Goal: Task Accomplishment & Management: Manage account settings

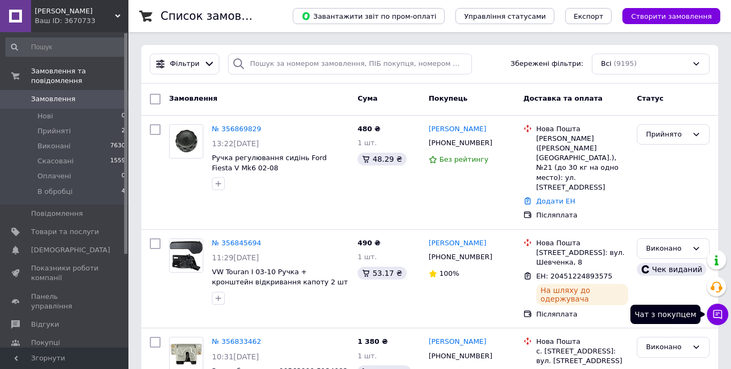
click at [712, 318] on icon at bounding box center [717, 314] width 11 height 11
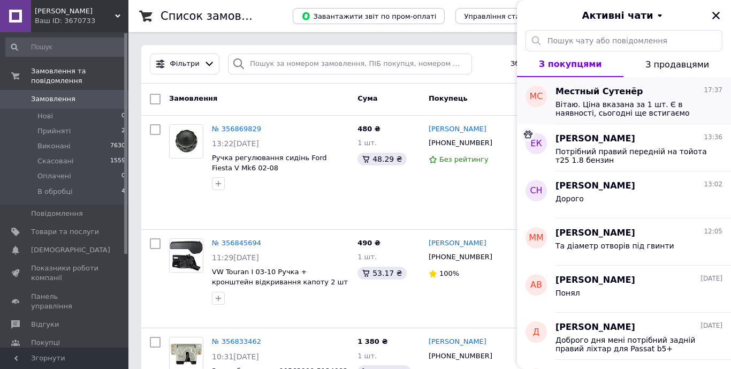
click at [609, 105] on span "Вітаю. Ціна вказана за 1 шт. Є в наявності, сьогодні ще встигаємо відправити. Я…" at bounding box center [632, 108] width 152 height 17
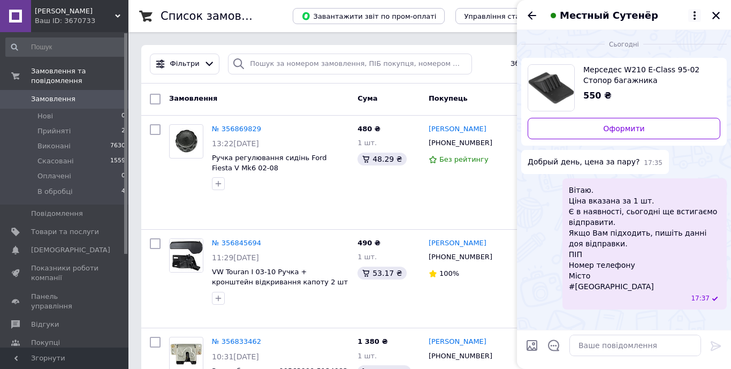
click at [694, 13] on icon at bounding box center [694, 15] width 13 height 13
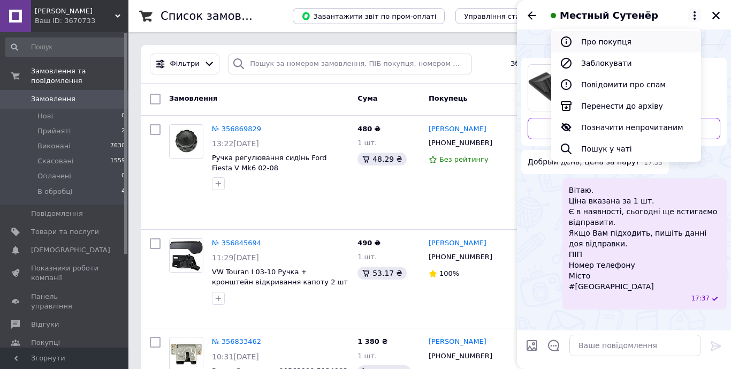
click at [605, 43] on button "Про покупця" at bounding box center [626, 41] width 150 height 21
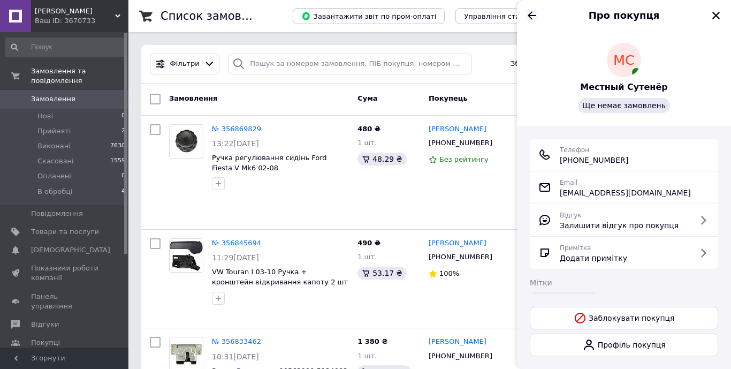
click at [530, 12] on icon "Назад" at bounding box center [532, 15] width 13 height 13
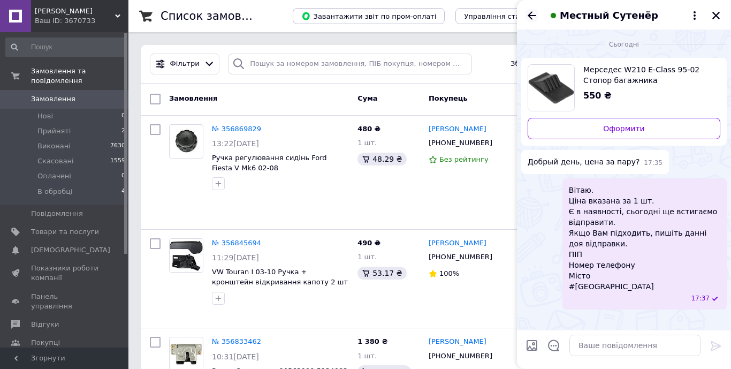
click at [530, 12] on icon "Назад" at bounding box center [532, 15] width 13 height 13
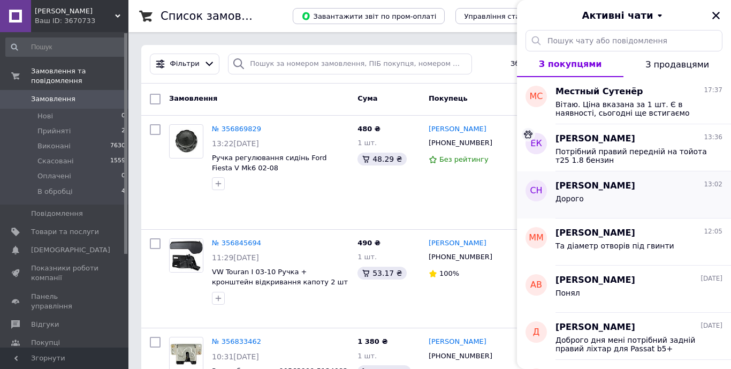
click at [586, 195] on div "Дорого" at bounding box center [639, 200] width 167 height 17
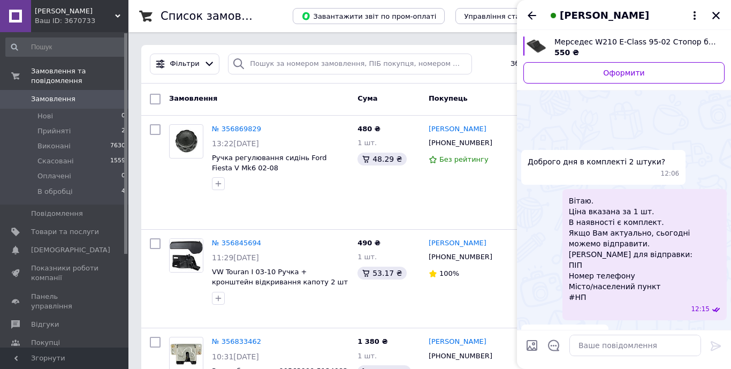
scroll to position [70, 0]
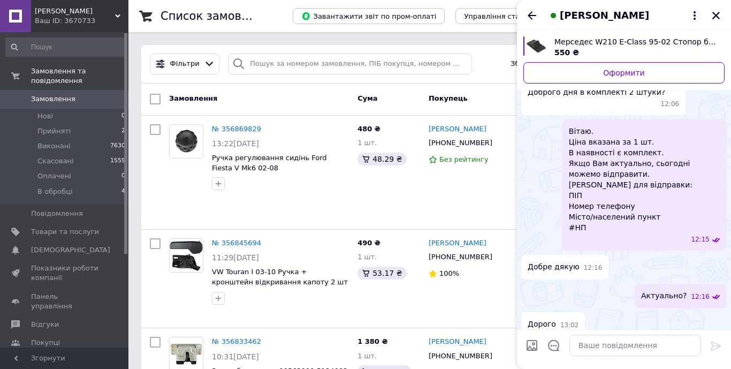
click at [694, 12] on icon at bounding box center [695, 15] width 2 height 9
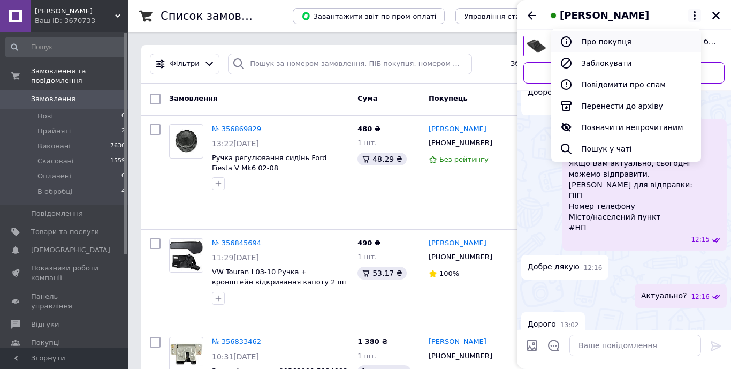
click at [609, 43] on button "Про покупця" at bounding box center [626, 41] width 150 height 21
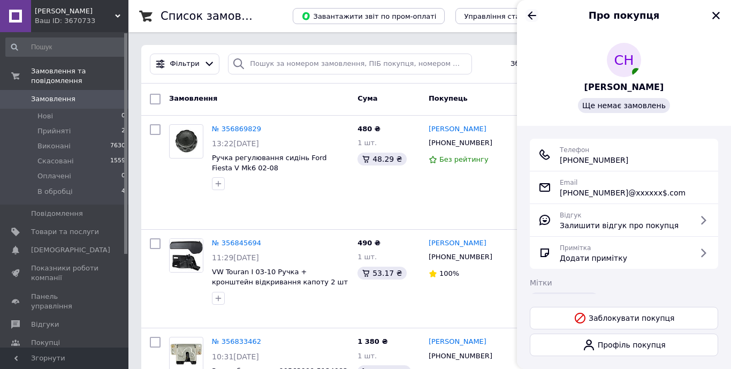
click at [535, 16] on icon "Назад" at bounding box center [532, 15] width 13 height 13
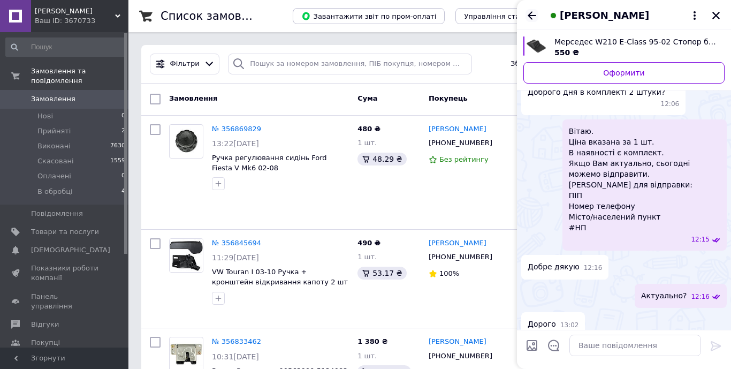
click at [530, 13] on icon "Назад" at bounding box center [532, 15] width 9 height 8
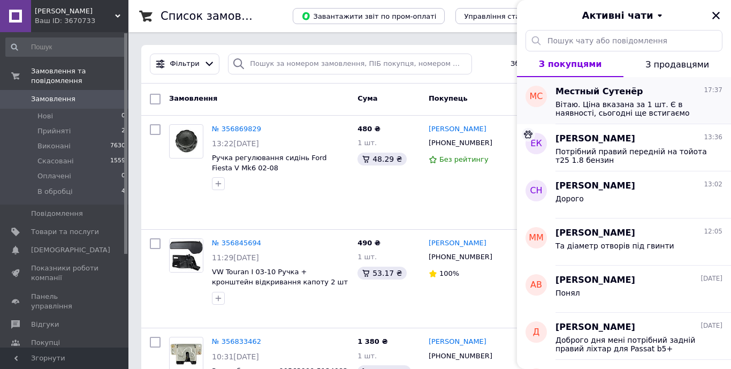
click at [592, 105] on span "Вітаю. Ціна вказана за 1 шт. Є в наявності, сьогодні ще встигаємо відправити. Я…" at bounding box center [632, 108] width 152 height 17
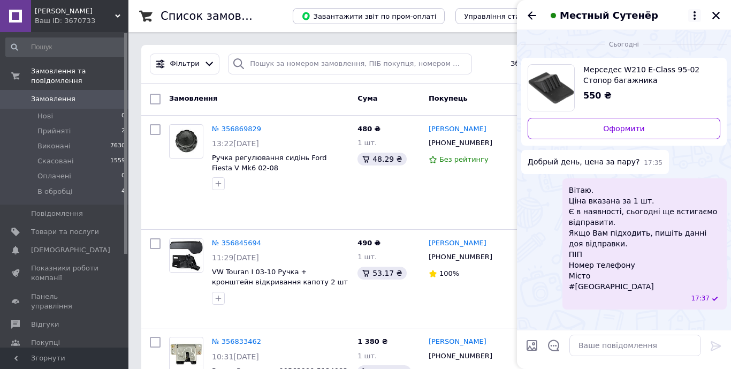
click at [696, 14] on icon at bounding box center [694, 15] width 13 height 13
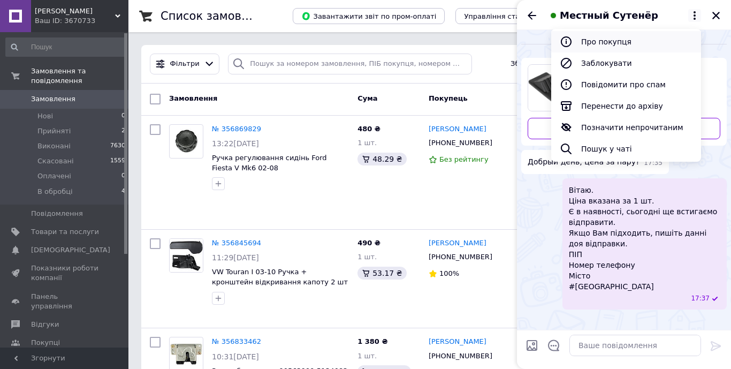
click at [614, 45] on button "Про покупця" at bounding box center [626, 41] width 150 height 21
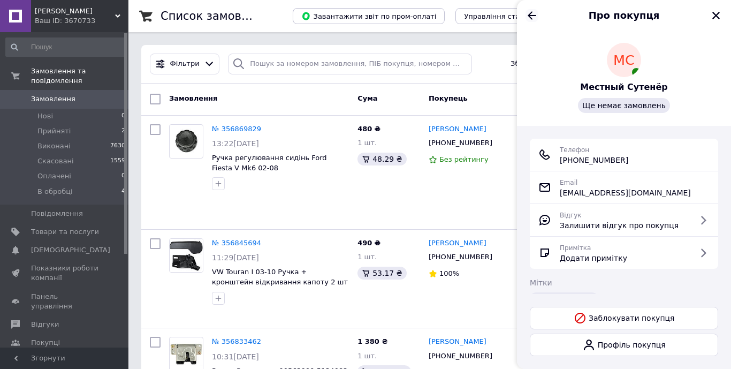
click at [531, 17] on icon "Назад" at bounding box center [532, 15] width 13 height 13
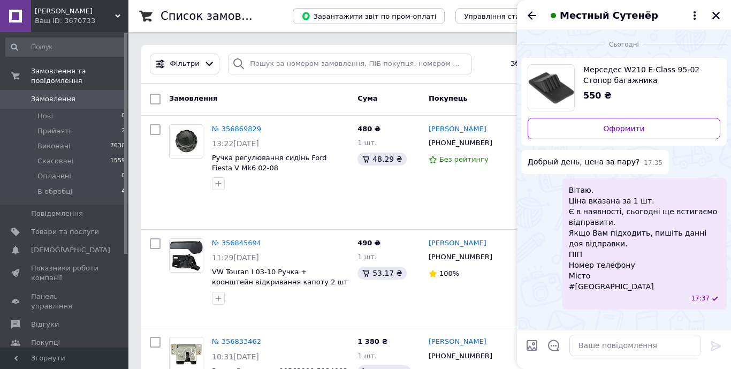
click at [531, 13] on icon "Назад" at bounding box center [532, 15] width 13 height 13
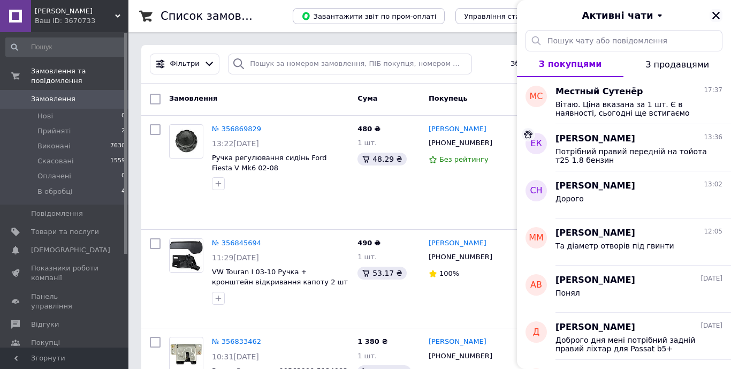
click at [717, 17] on icon "Закрити" at bounding box center [715, 15] width 7 height 7
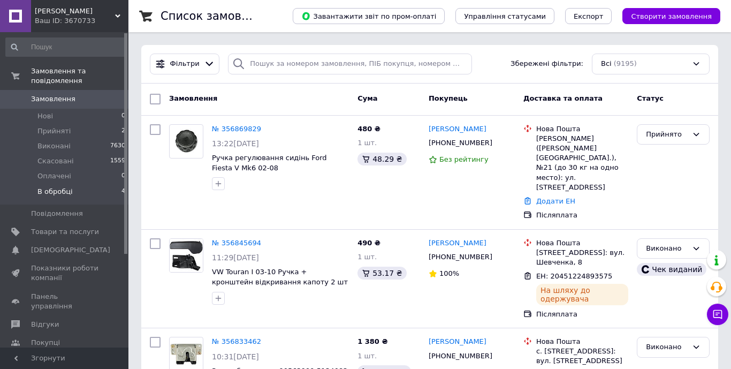
click at [61, 188] on span "В обробці" at bounding box center [54, 192] width 35 height 10
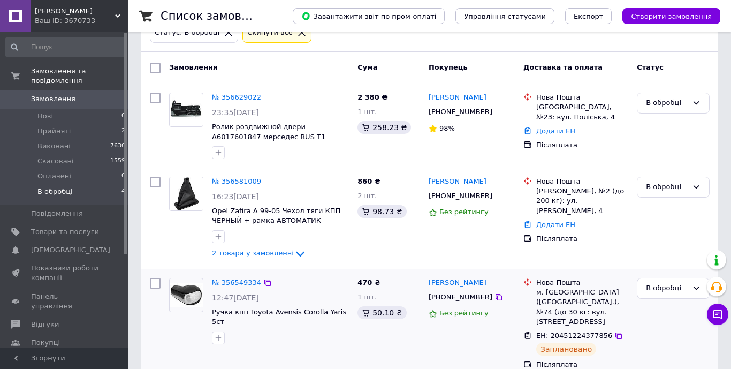
scroll to position [60, 0]
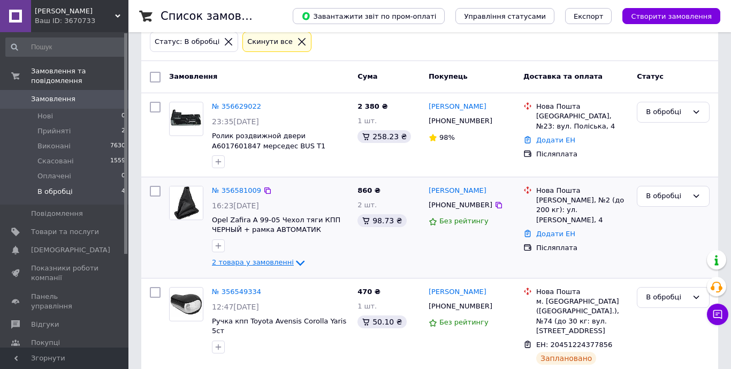
click at [296, 262] on icon at bounding box center [300, 263] width 9 height 5
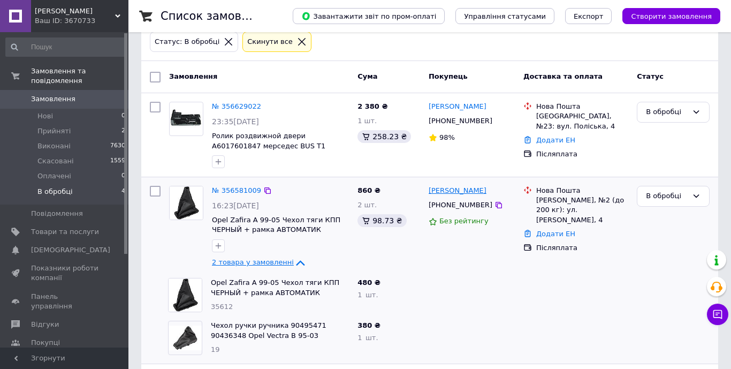
click at [467, 192] on link "Юрий Дейнеко" at bounding box center [458, 191] width 58 height 10
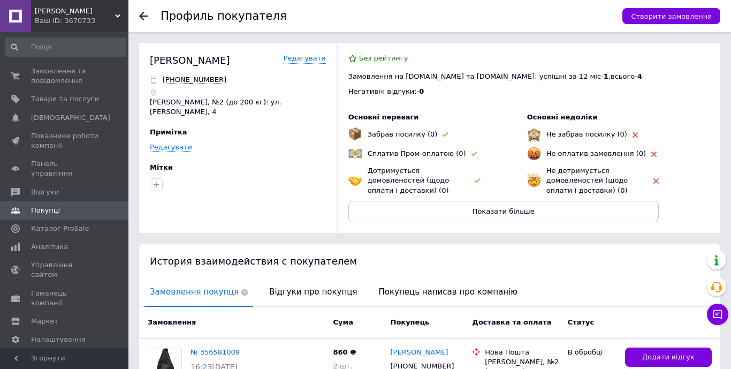
click at [145, 14] on icon at bounding box center [143, 16] width 9 height 9
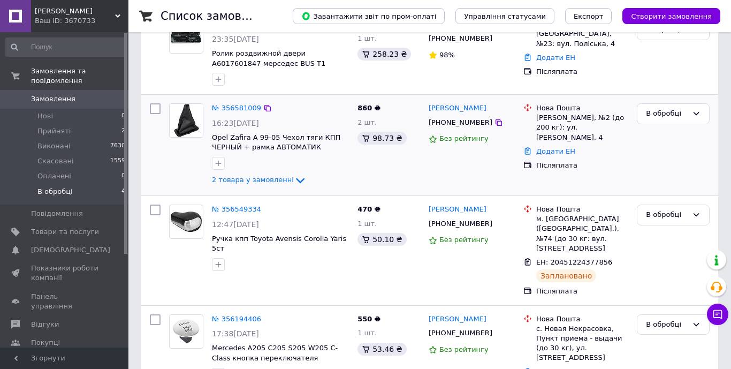
scroll to position [167, 0]
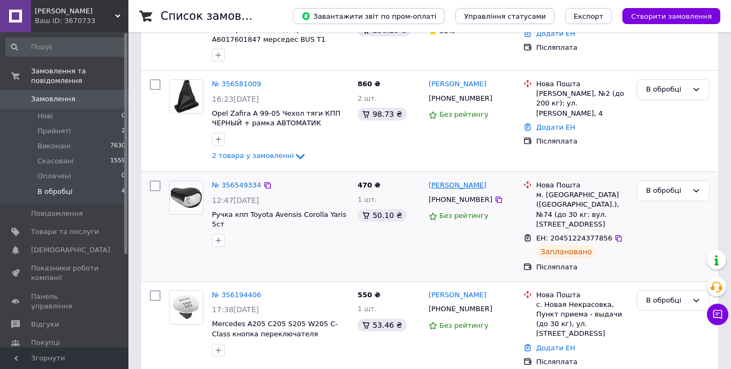
click at [448, 186] on link "вадим антаков" at bounding box center [458, 185] width 58 height 10
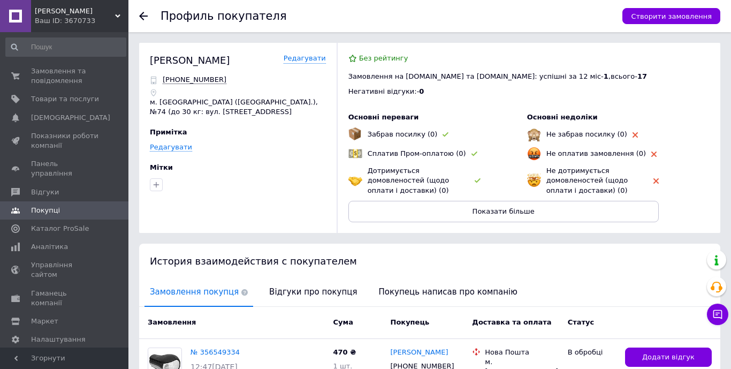
click at [143, 15] on icon at bounding box center [143, 16] width 9 height 9
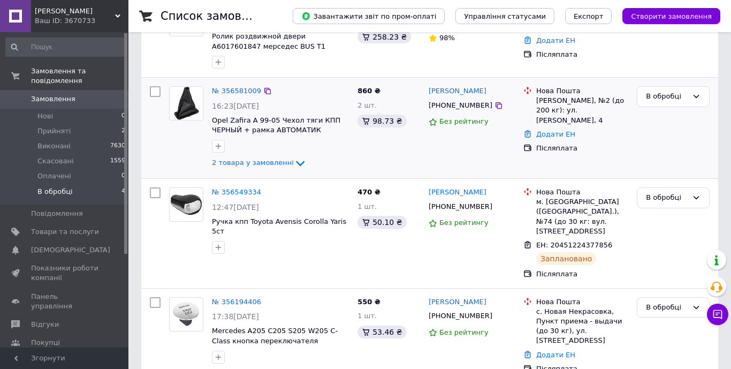
scroll to position [167, 0]
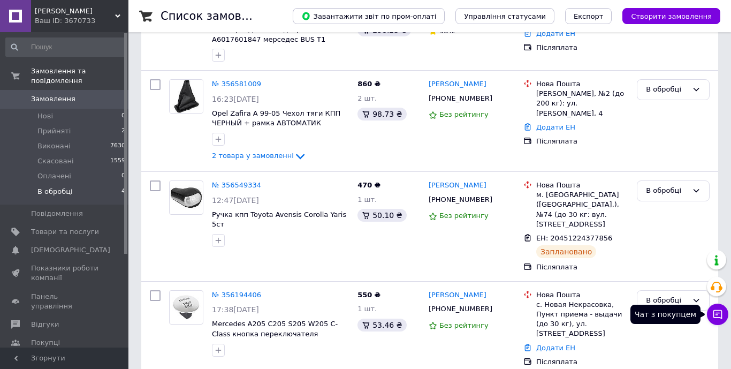
click at [717, 316] on icon at bounding box center [717, 314] width 11 height 11
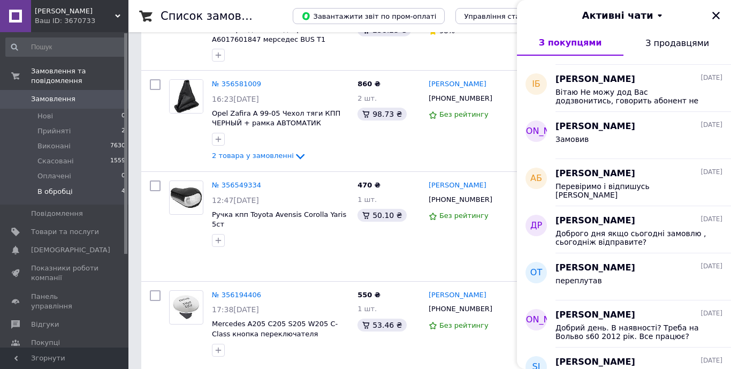
scroll to position [465, 0]
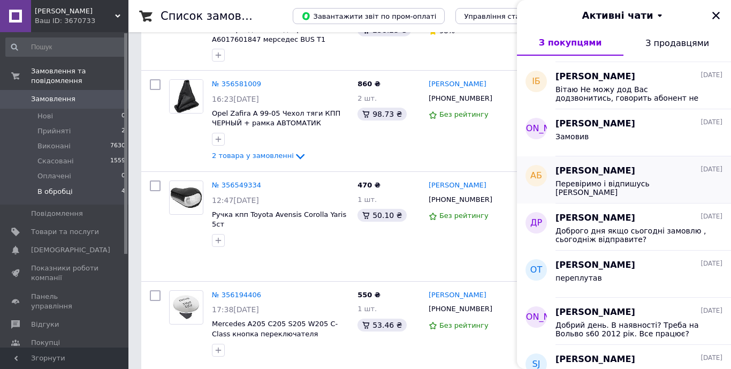
click at [630, 179] on span "Перевіримо і відпишусь Вам" at bounding box center [632, 187] width 152 height 17
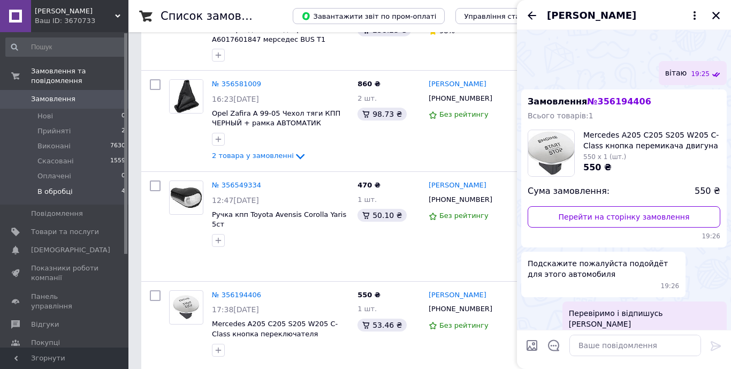
scroll to position [252, 0]
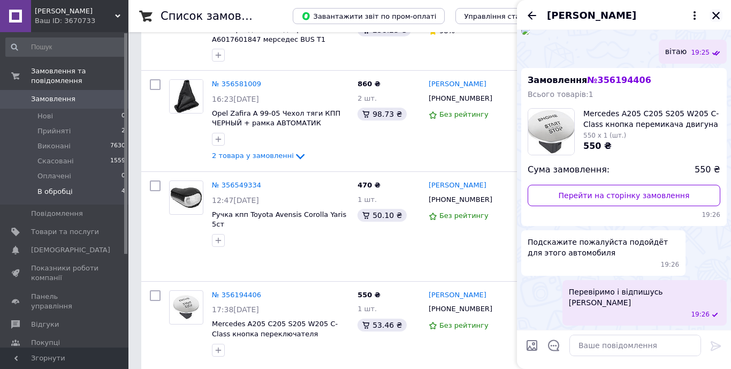
click at [716, 11] on icon "Закрити" at bounding box center [716, 16] width 10 height 10
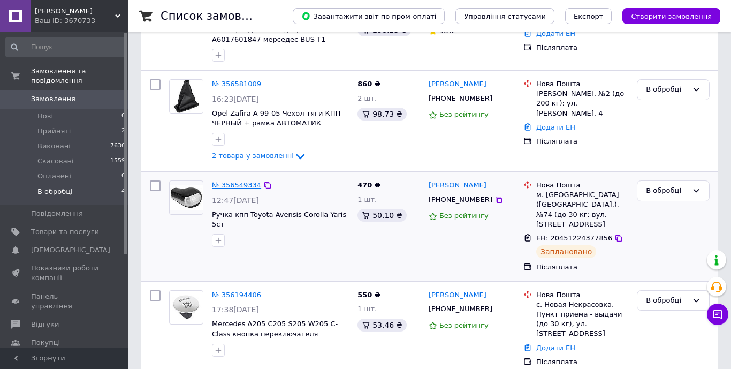
click at [245, 186] on link "№ 356549334" at bounding box center [236, 185] width 49 height 8
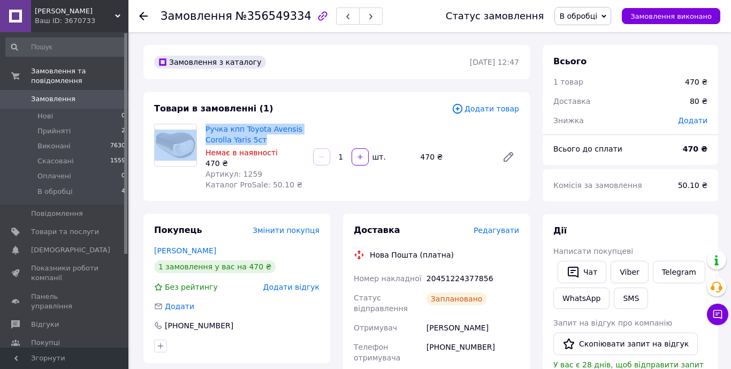
drag, startPoint x: 200, startPoint y: 124, endPoint x: 264, endPoint y: 136, distance: 65.3
click at [264, 136] on div "Ручка кпп Toyota Avensis Corolla Yaris 5ст Немає в наявності 470 ₴ Артикул: 125…" at bounding box center [337, 157] width 374 height 66
click at [287, 153] on div "Немає в наявності" at bounding box center [255, 152] width 99 height 11
drag, startPoint x: 203, startPoint y: 126, endPoint x: 266, endPoint y: 138, distance: 63.7
click at [266, 138] on div "Ручка кпп Toyota Avensis Corolla Yaris 5ст Немає в наявності 470 ₴ Артикул: 125…" at bounding box center [255, 156] width 108 height 71
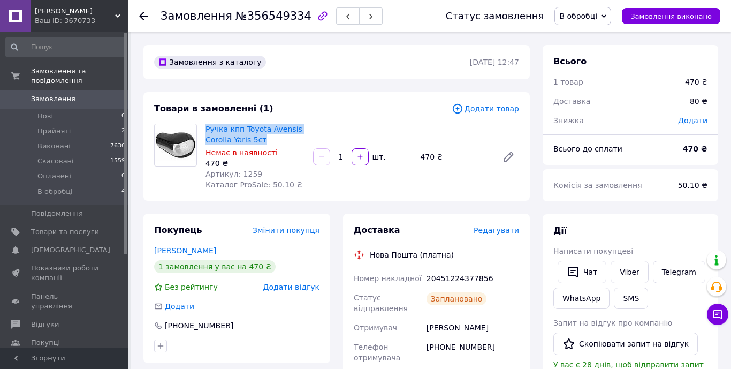
copy link "Ручка кпп Toyota Avensis Corolla Yaris 5ст"
click at [609, 11] on span "В обробці" at bounding box center [582, 16] width 57 height 18
click at [587, 50] on li "Виконано" at bounding box center [583, 53] width 56 height 16
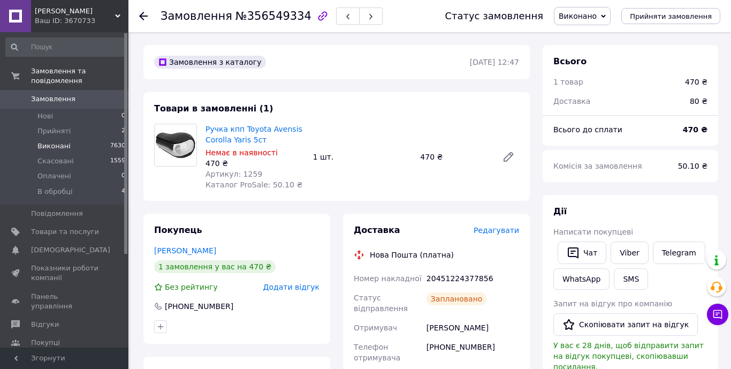
click at [57, 143] on span "Виконані" at bounding box center [53, 146] width 33 height 10
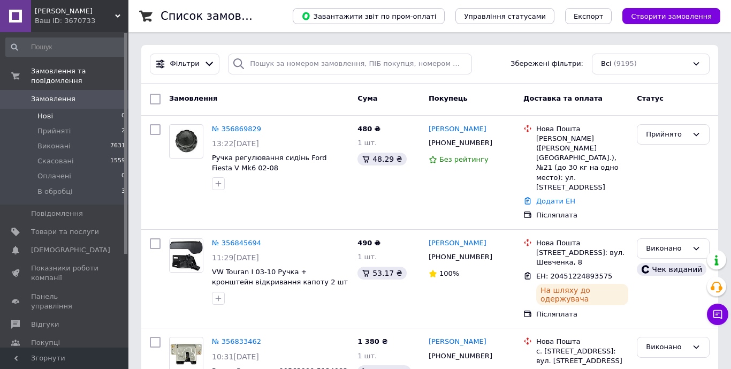
click at [44, 113] on span "Нові" at bounding box center [45, 116] width 16 height 10
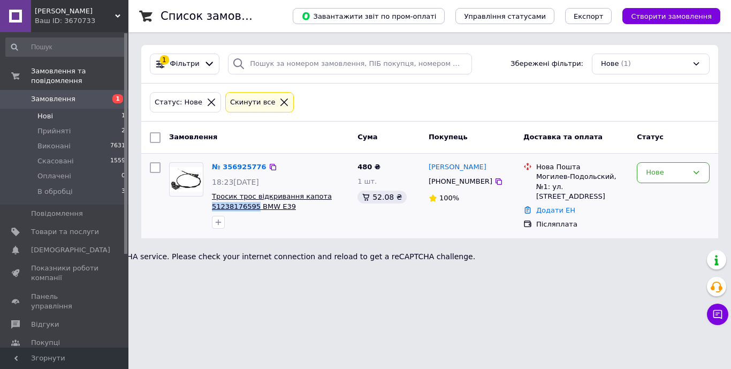
drag, startPoint x: 208, startPoint y: 204, endPoint x: 256, endPoint y: 206, distance: 47.6
click at [256, 206] on div "№ 356925776 18:23[DATE] Тросик трос відкривання капота 51238176595 BMW E39" at bounding box center [281, 195] width 146 height 75
copy span "51238176595"
drag, startPoint x: 301, startPoint y: 203, endPoint x: 219, endPoint y: 191, distance: 82.8
click at [219, 192] on span "Тросик трос відкривання капота 51238176595 BMW E39" at bounding box center [280, 202] width 137 height 20
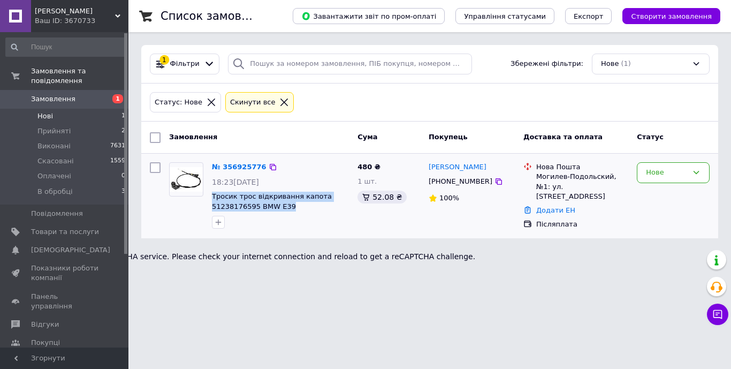
copy span "Тросик трос відкривання капота 51238176595 BMW E39"
click at [243, 167] on link "№ 356925776" at bounding box center [239, 167] width 55 height 8
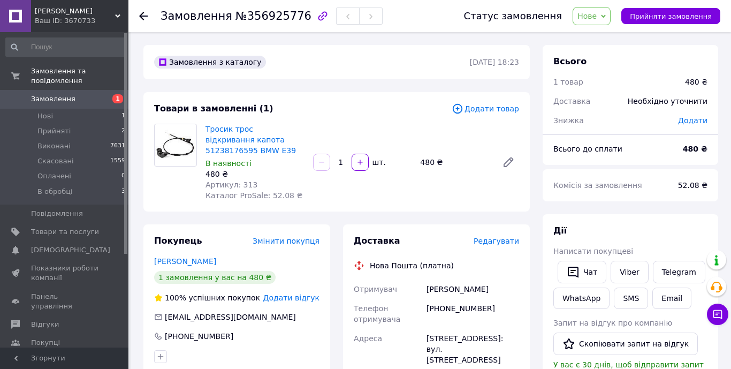
click at [611, 12] on span "Нове" at bounding box center [592, 16] width 38 height 18
click at [598, 32] on li "Прийнято" at bounding box center [597, 37] width 49 height 16
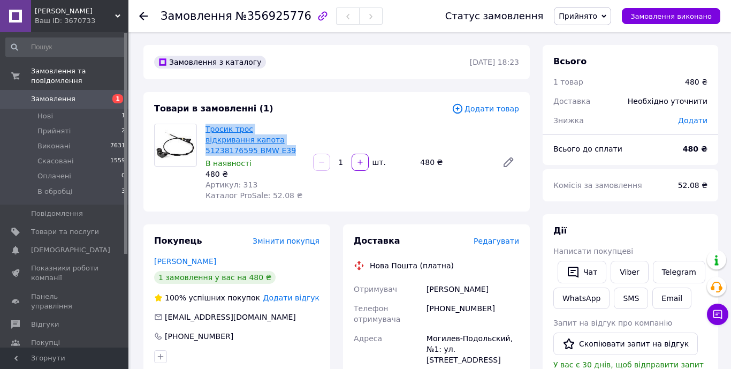
drag, startPoint x: 221, startPoint y: 147, endPoint x: 207, endPoint y: 127, distance: 23.8
click at [207, 127] on span "Тросик трос відкривання капота 51238176595 BMW E39" at bounding box center [255, 140] width 99 height 32
copy link "Тросик трос відкривання капота 51238176595 BMW E39"
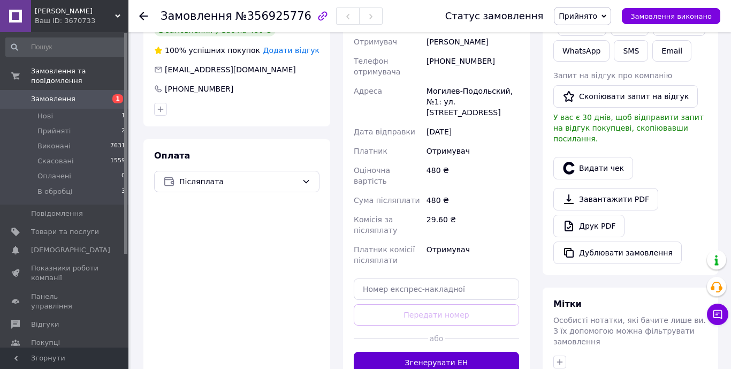
scroll to position [250, 0]
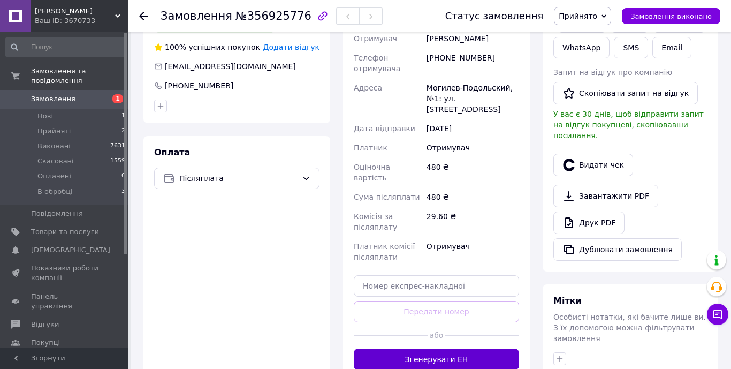
click at [433, 348] on button "Згенерувати ЕН" at bounding box center [436, 358] width 165 height 21
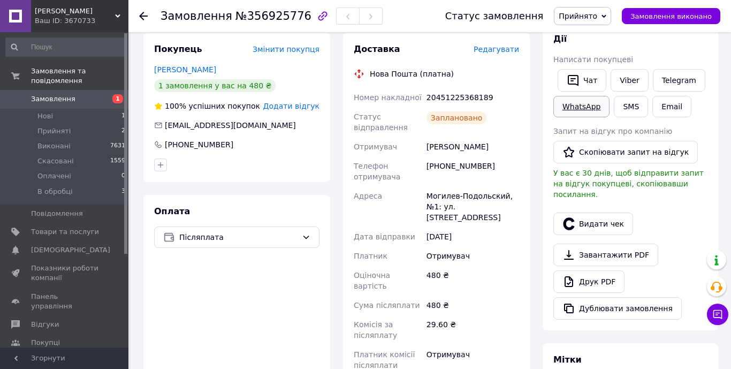
scroll to position [202, 0]
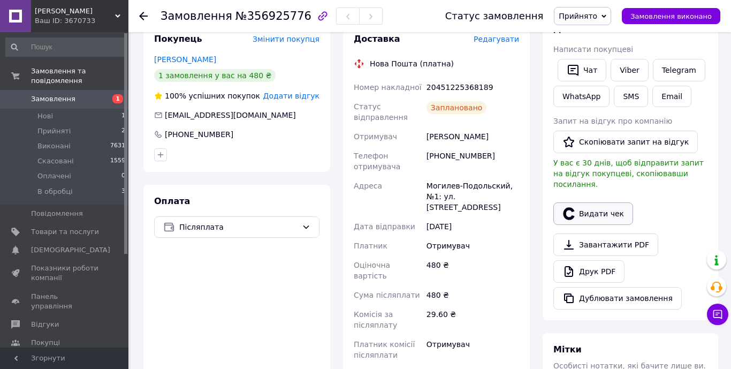
click at [598, 208] on button "Видати чек" at bounding box center [593, 213] width 80 height 22
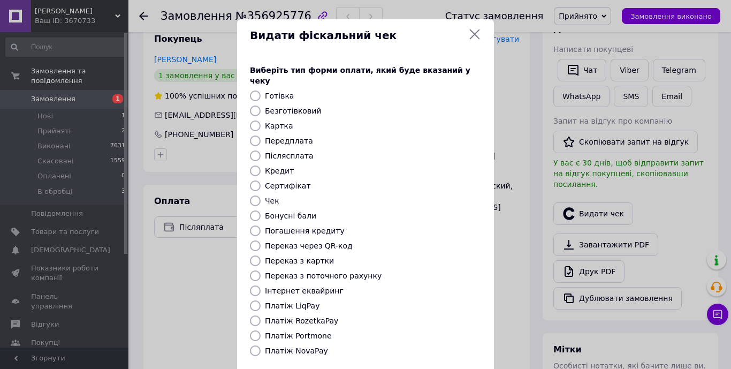
click at [255, 150] on input "Післясплата" at bounding box center [255, 155] width 11 height 11
radio input "true"
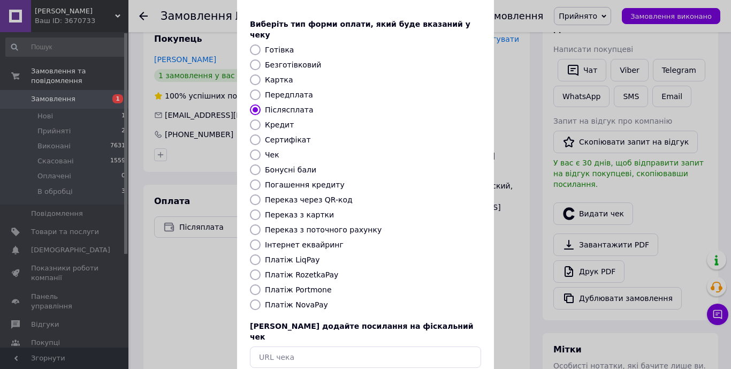
scroll to position [91, 0]
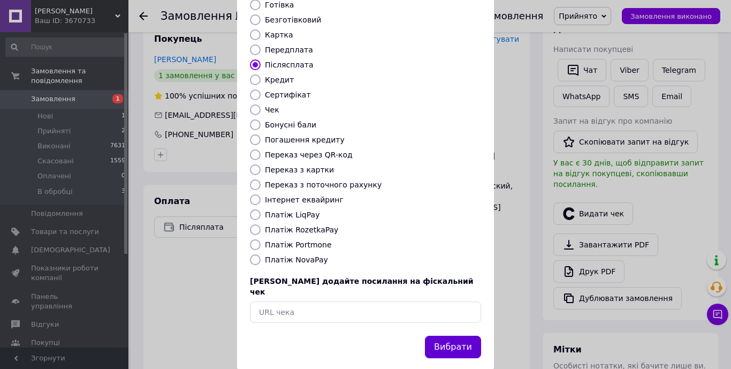
click at [460, 336] on button "Вибрати" at bounding box center [453, 347] width 56 height 23
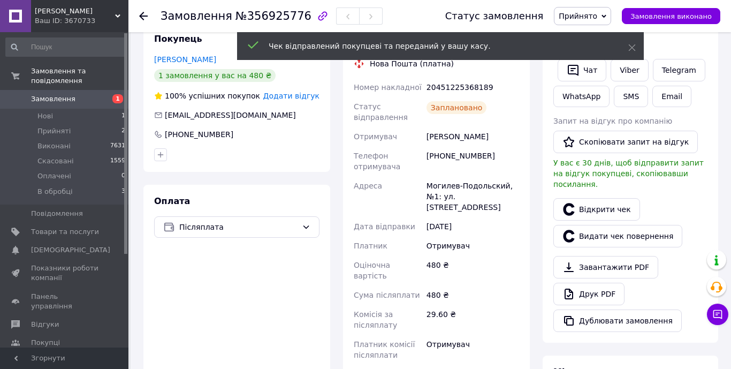
scroll to position [0, 0]
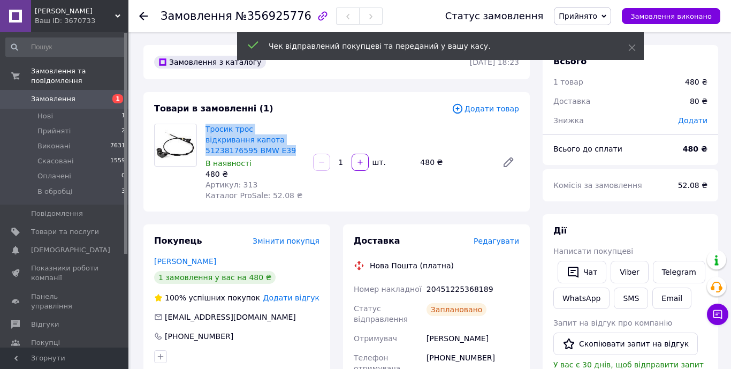
click at [606, 16] on icon at bounding box center [604, 15] width 5 height 3
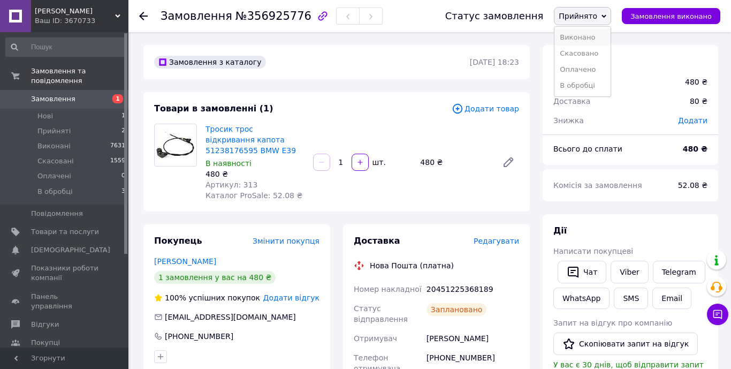
click at [588, 36] on li "Виконано" at bounding box center [582, 37] width 56 height 16
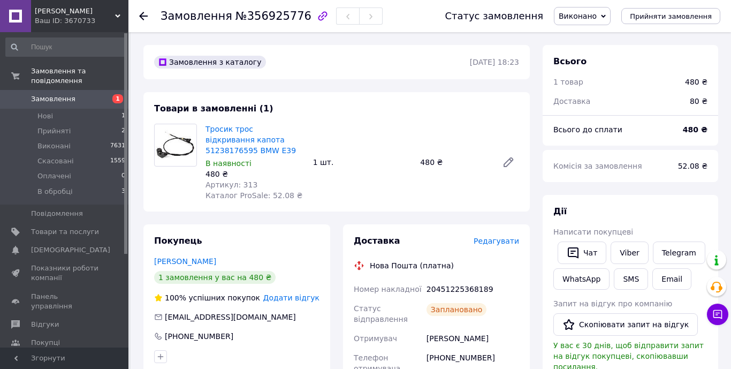
click at [142, 15] on icon at bounding box center [143, 16] width 9 height 9
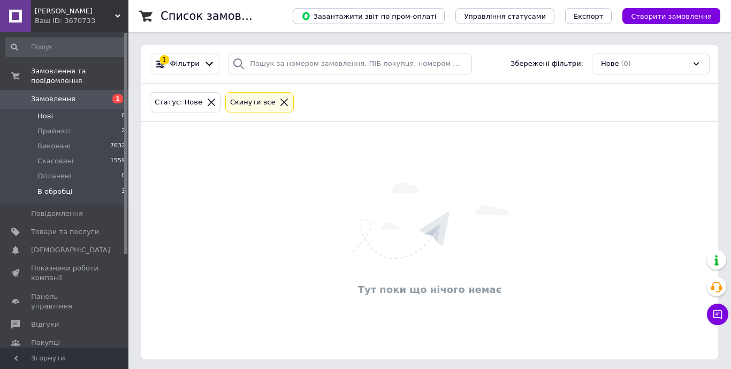
click at [49, 191] on span "В обробці" at bounding box center [54, 192] width 35 height 10
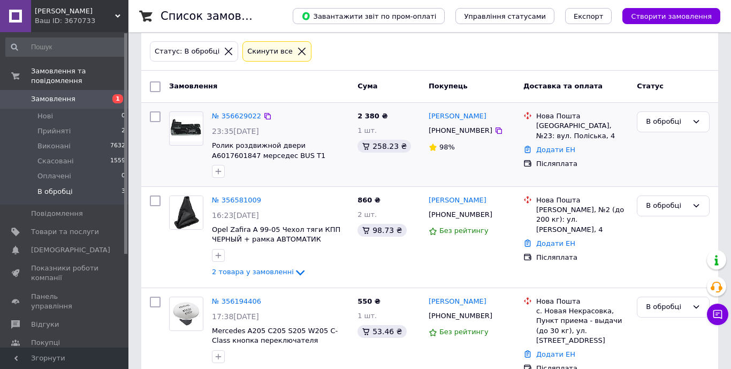
scroll to position [78, 0]
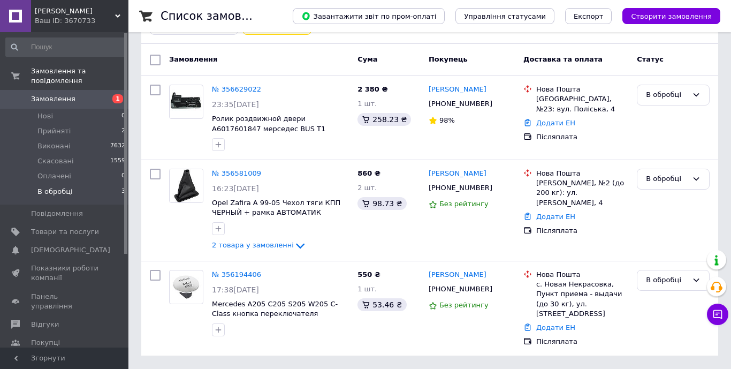
click at [58, 188] on span "В обробці" at bounding box center [54, 192] width 35 height 10
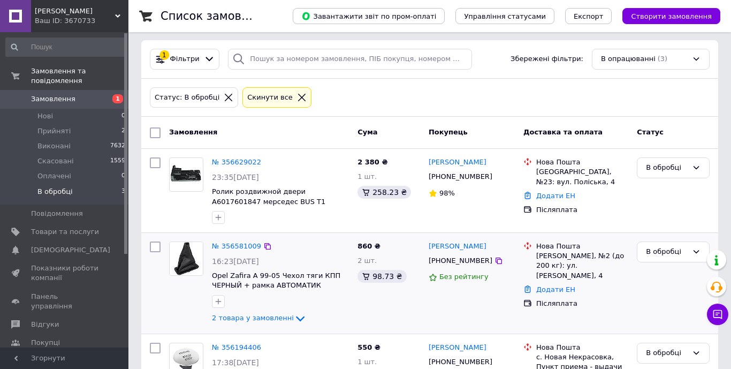
scroll to position [0, 0]
